Goal: Task Accomplishment & Management: Manage account settings

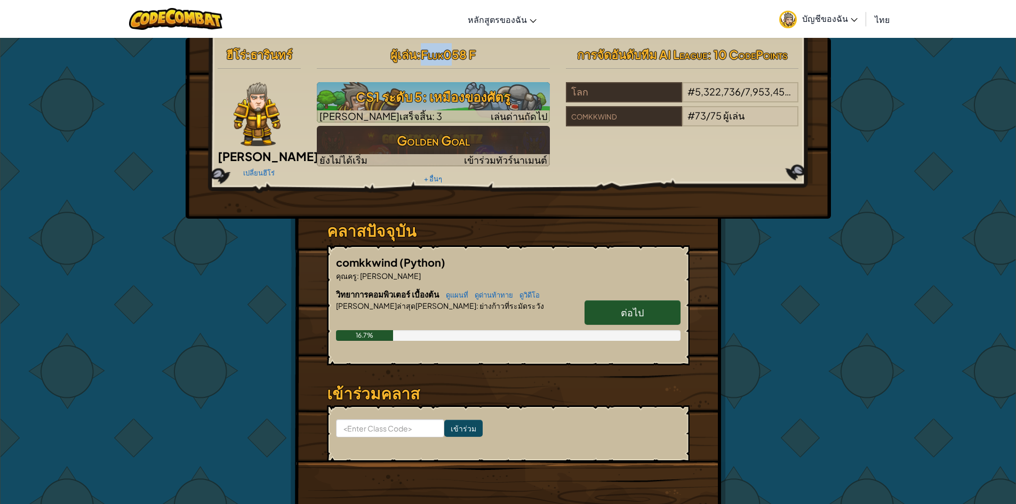
drag, startPoint x: 423, startPoint y: 53, endPoint x: 455, endPoint y: 62, distance: 33.3
click at [455, 62] on h2 "ผู้เล่น : Fluk058 F" at bounding box center [433, 54] width 233 height 22
click at [354, 73] on hr at bounding box center [433, 73] width 233 height 11
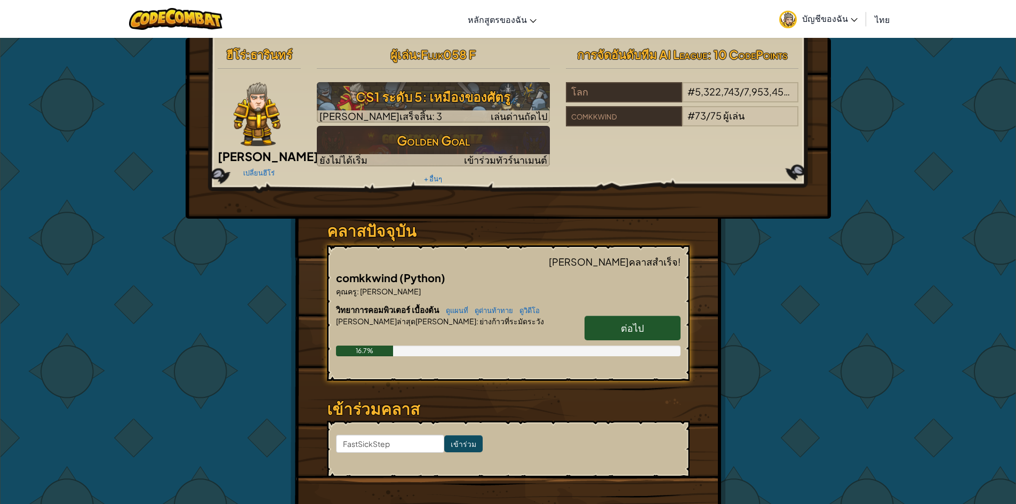
click at [847, 19] on span "บัญชีของฉัน" at bounding box center [829, 18] width 55 height 11
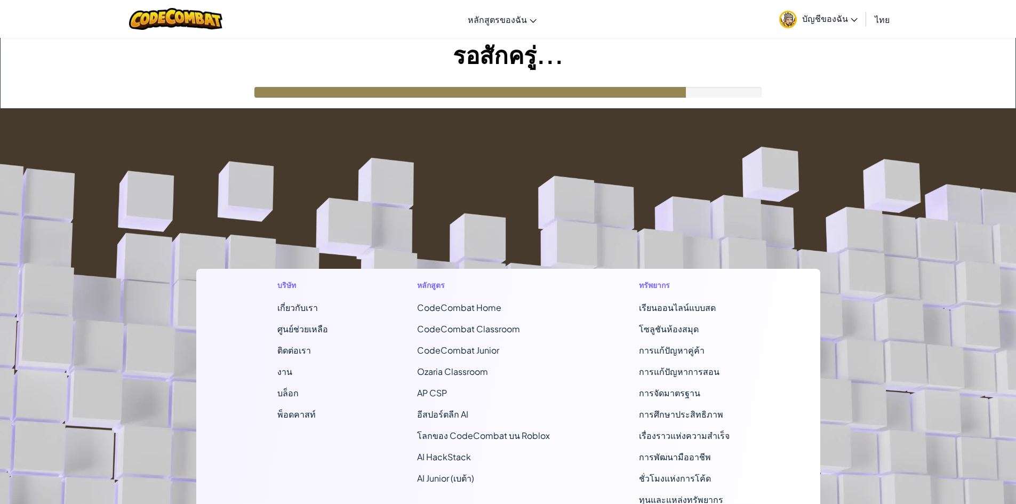
click at [846, 16] on span "บัญชีของฉัน" at bounding box center [829, 18] width 55 height 11
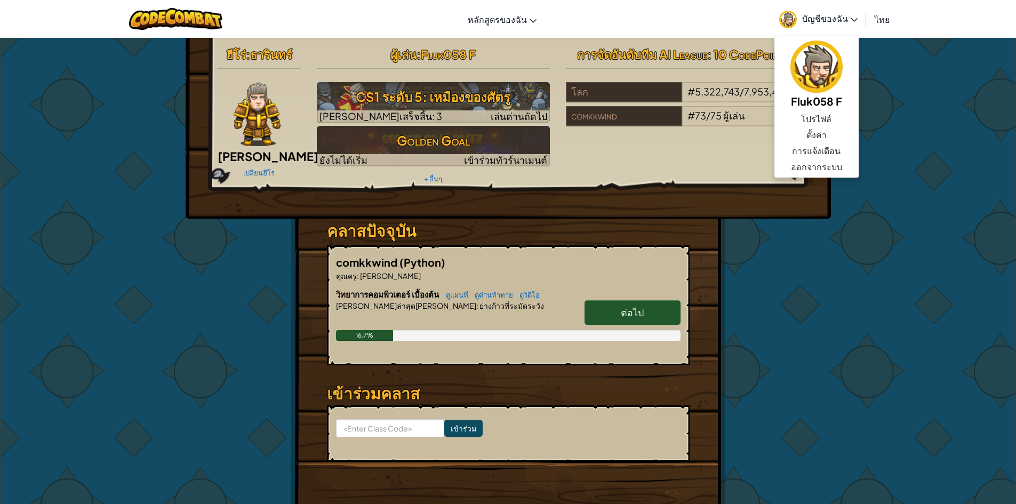
click at [821, 166] on link "ออกจากระบบ" at bounding box center [816, 167] width 84 height 16
